Goal: Navigation & Orientation: Find specific page/section

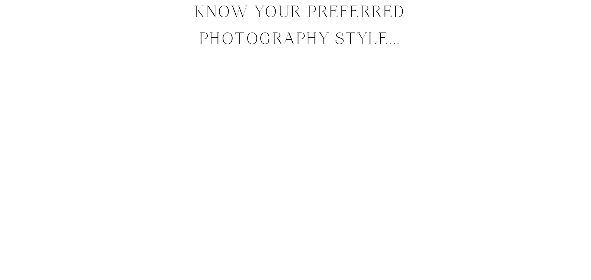
scroll to position [5127, 0]
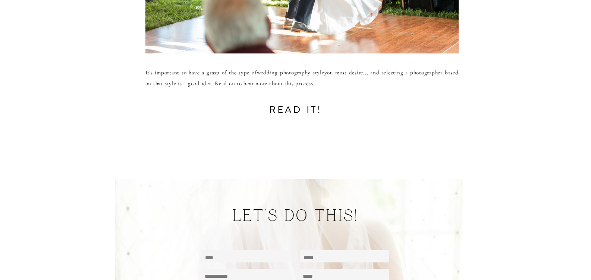
drag, startPoint x: 94, startPoint y: 103, endPoint x: 94, endPoint y: 213, distance: 109.3
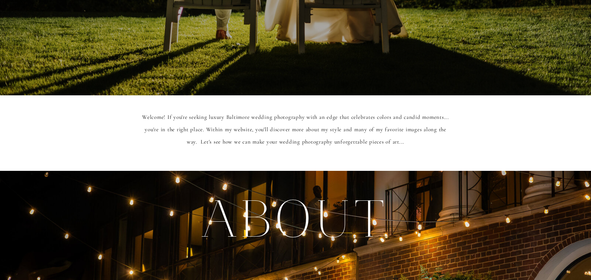
scroll to position [0, 0]
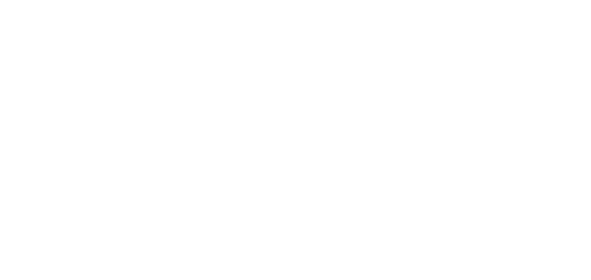
drag, startPoint x: 102, startPoint y: 213, endPoint x: 97, endPoint y: 74, distance: 138.9
drag, startPoint x: 46, startPoint y: 180, endPoint x: 44, endPoint y: 44, distance: 136.6
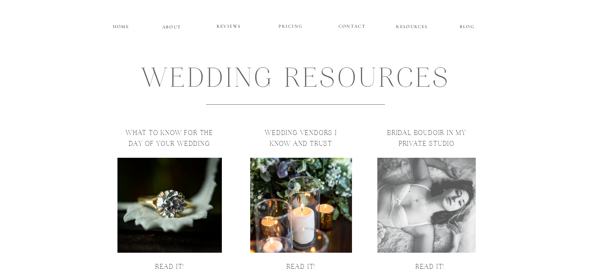
click at [356, 25] on p "CONTACT" at bounding box center [352, 25] width 27 height 6
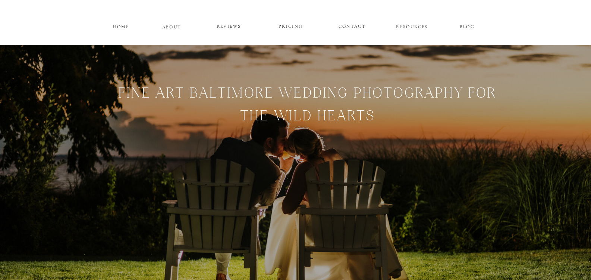
drag, startPoint x: 124, startPoint y: 191, endPoint x: 121, endPoint y: 50, distance: 141.1
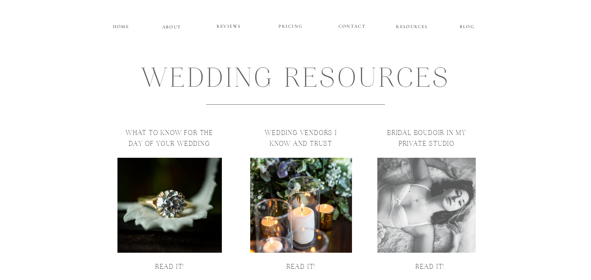
click at [294, 26] on p "PRICING" at bounding box center [291, 26] width 45 height 9
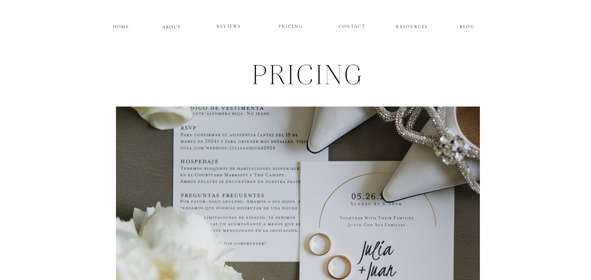
click at [229, 27] on p "REVIEWS" at bounding box center [229, 26] width 45 height 9
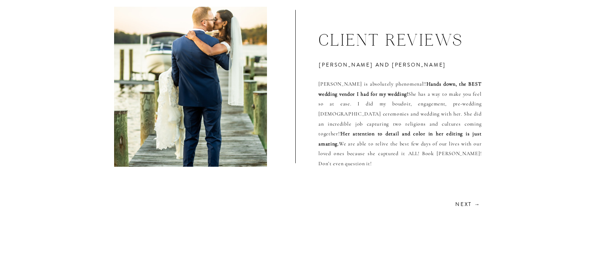
scroll to position [2040, 0]
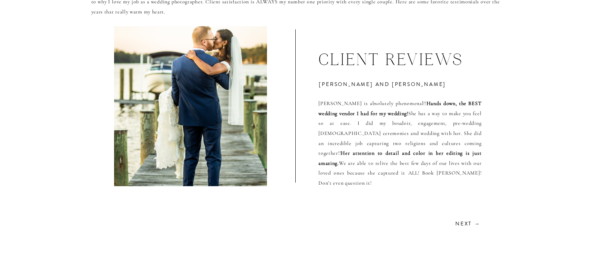
click at [468, 226] on h2 "Next →" at bounding box center [468, 222] width 26 height 7
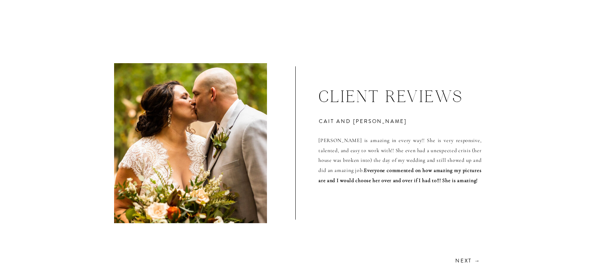
scroll to position [2002, 0]
